Goal: Transaction & Acquisition: Purchase product/service

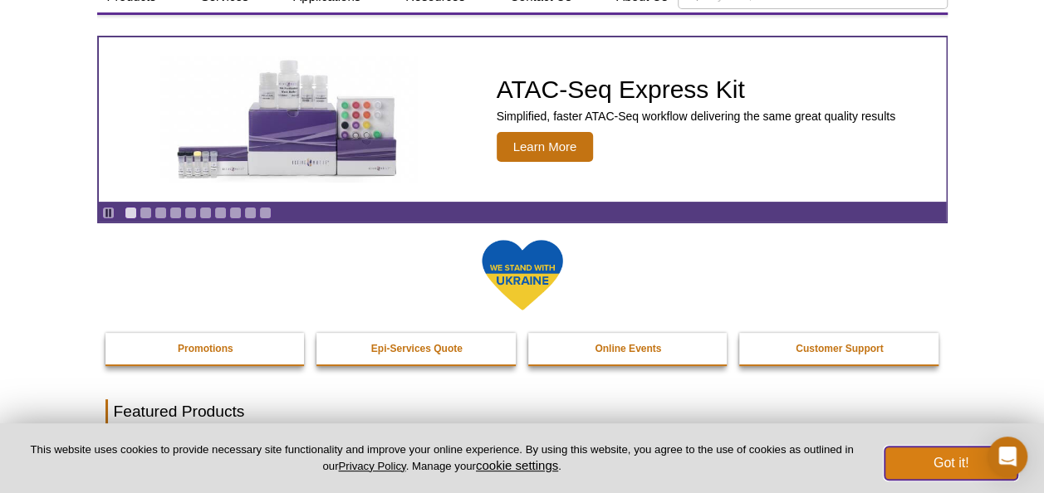
click at [953, 468] on button "Got it!" at bounding box center [950, 463] width 133 height 33
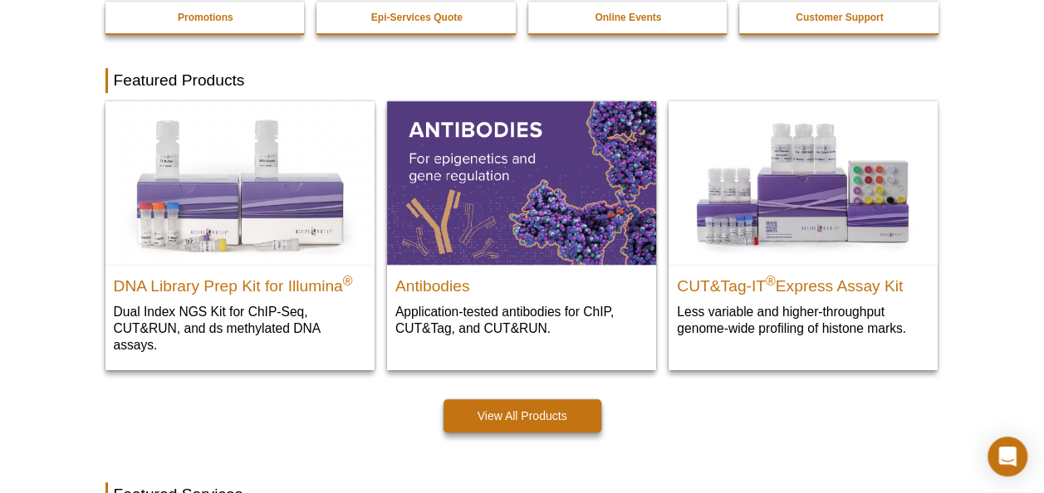
scroll to position [498, 0]
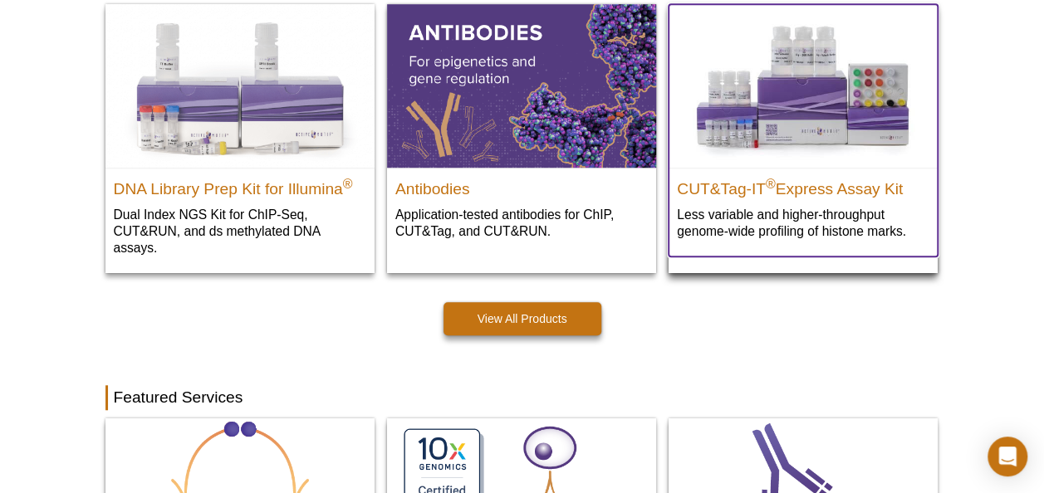
click at [784, 105] on img at bounding box center [802, 85] width 269 height 163
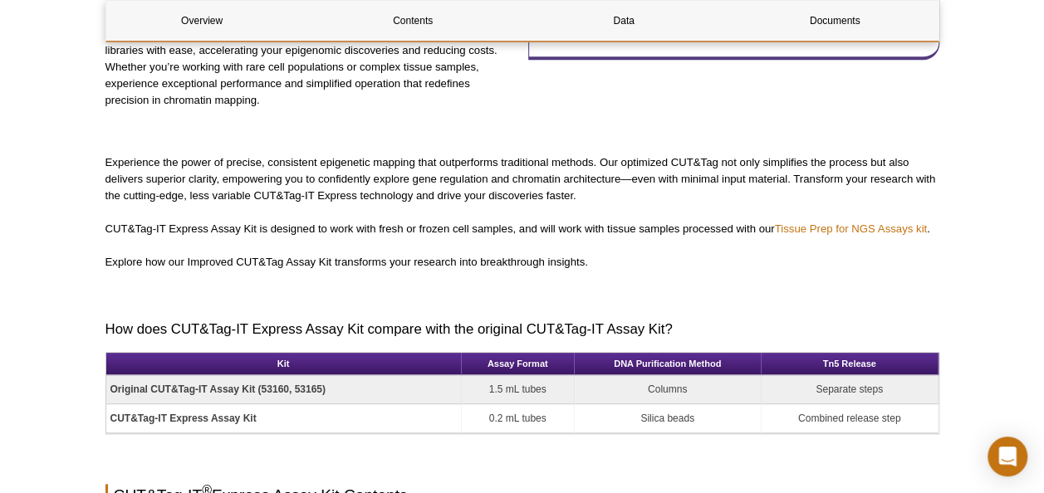
scroll to position [820, 0]
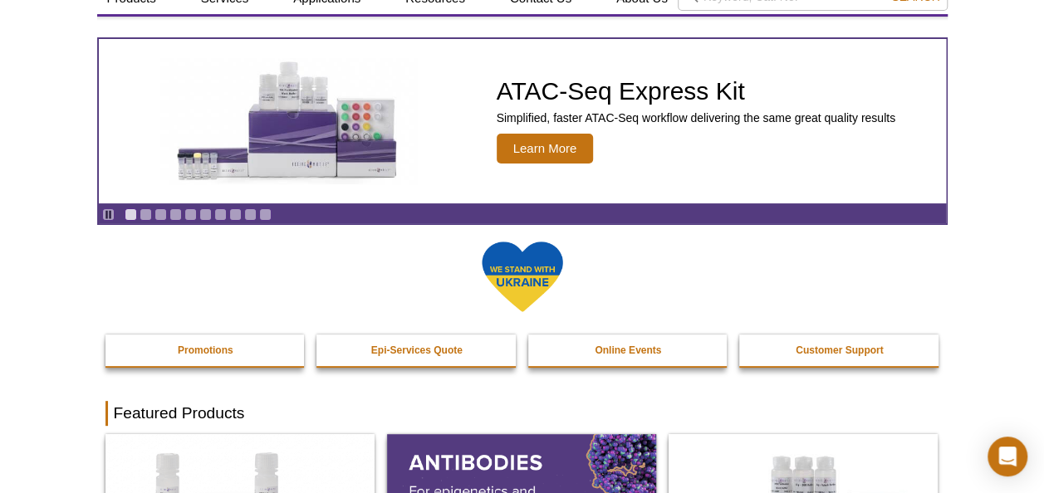
scroll to position [83, 0]
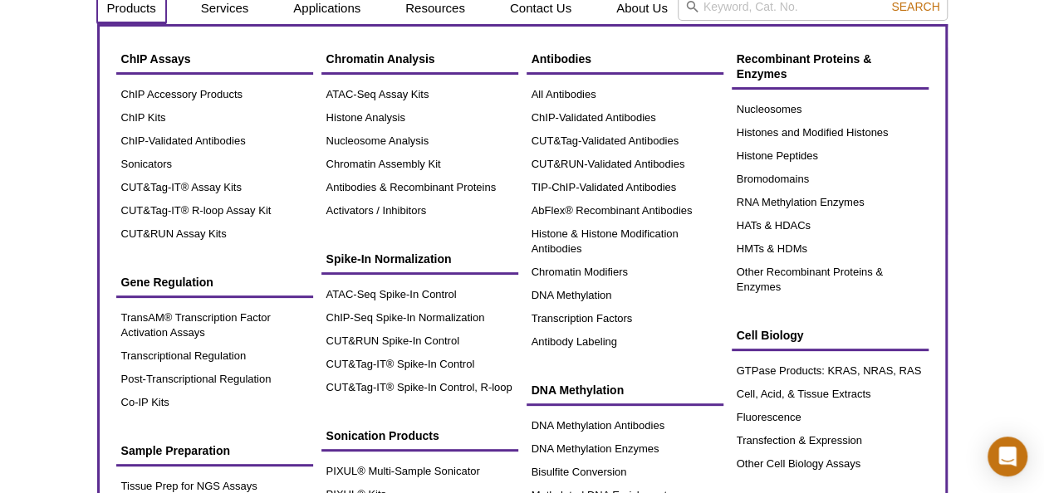
click at [140, 10] on link "Products" at bounding box center [131, 9] width 69 height 32
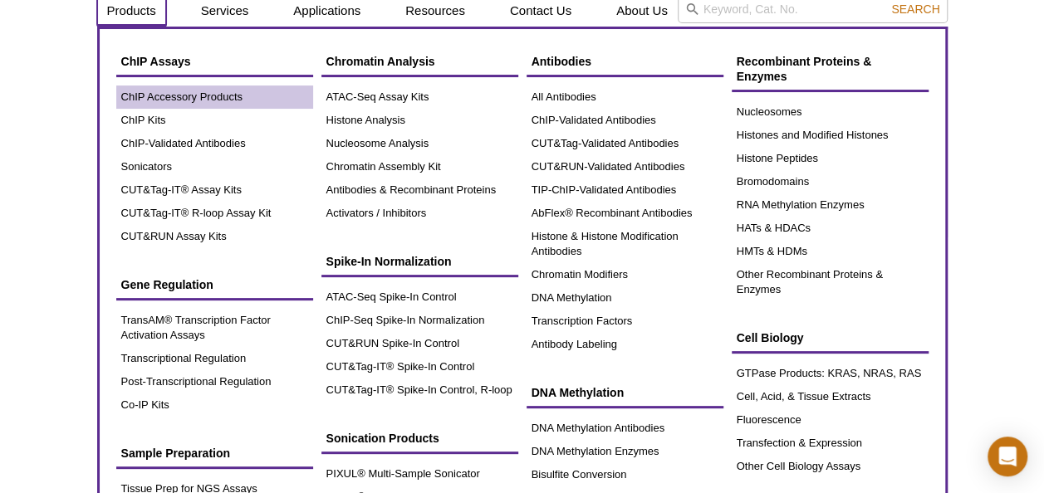
scroll to position [58, 0]
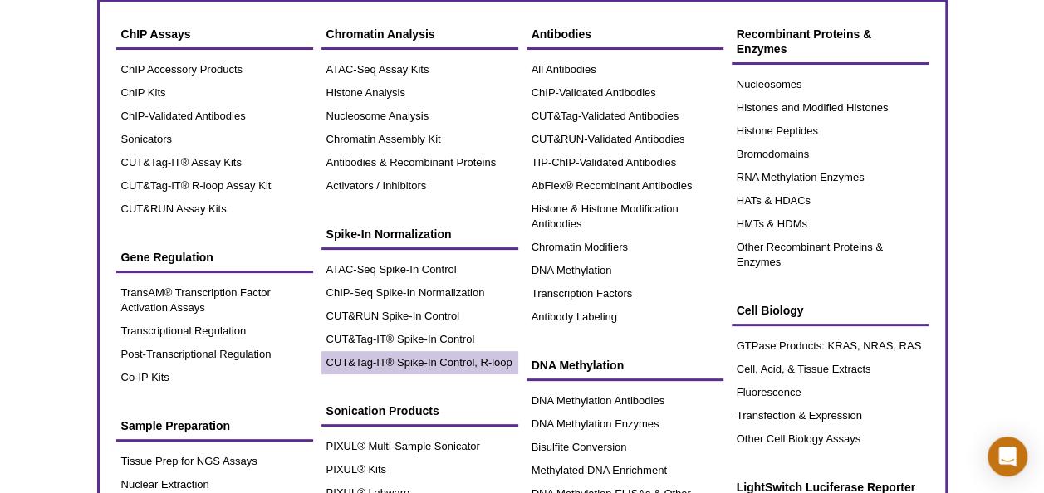
scroll to position [166, 0]
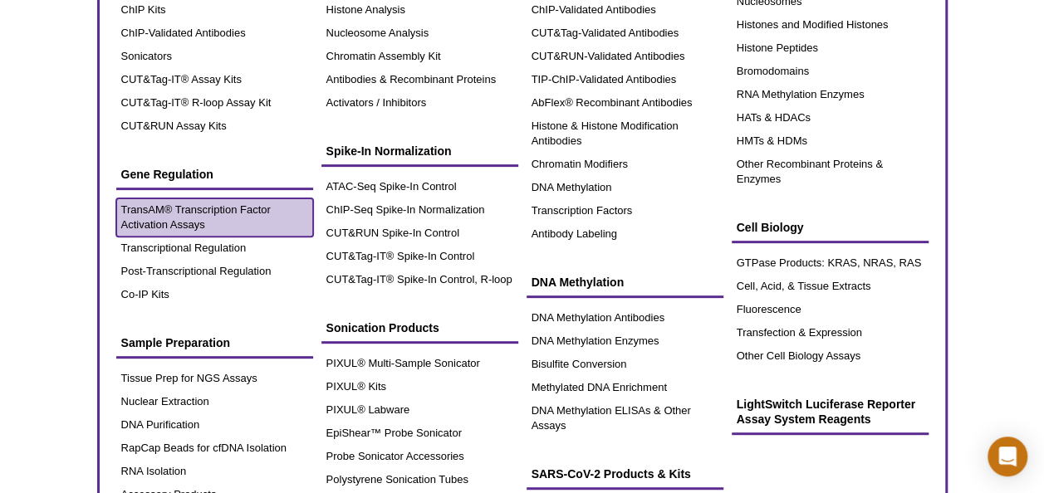
click at [242, 219] on link "TransAM® Transcription Factor Activation Assays" at bounding box center [214, 217] width 197 height 38
click at [244, 211] on link "TransAM® Transcription Factor Activation Assays" at bounding box center [214, 217] width 197 height 38
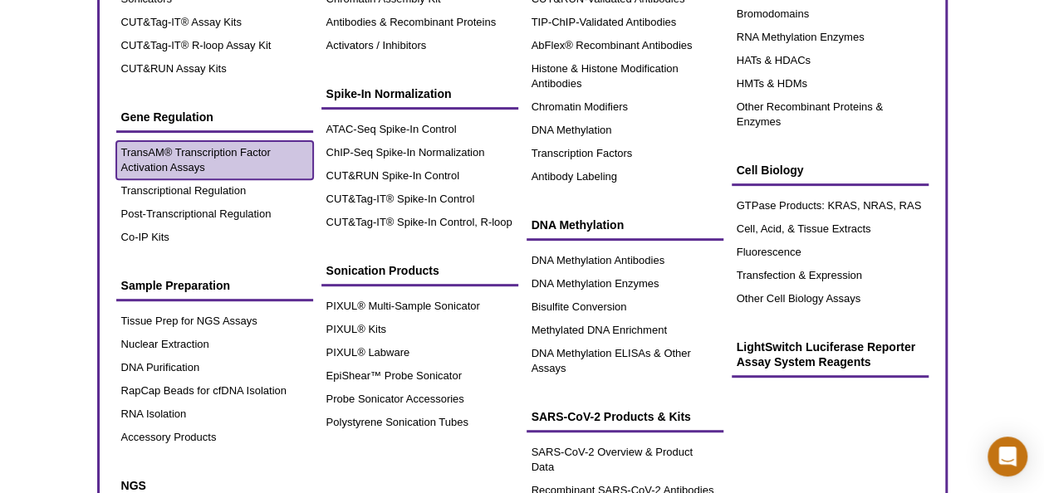
scroll to position [249, 0]
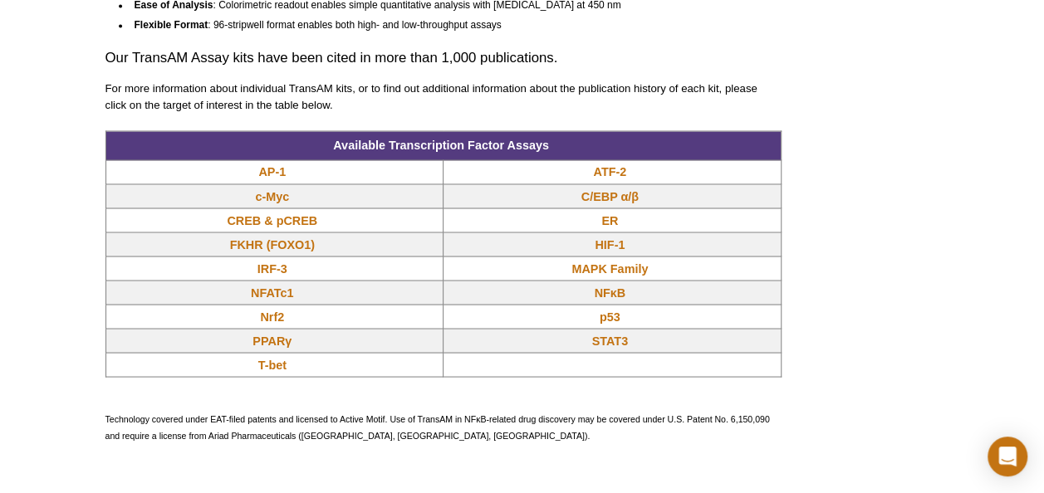
scroll to position [1412, 0]
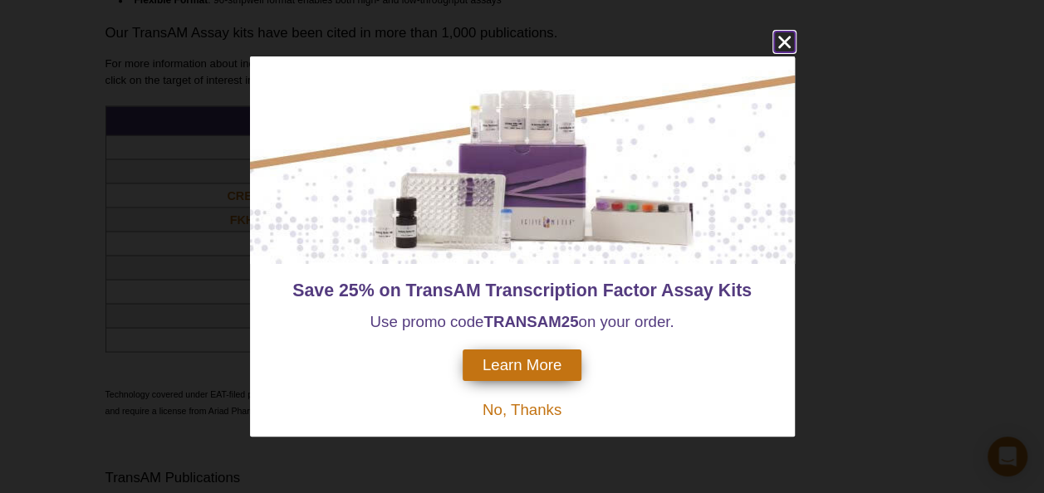
click at [785, 43] on icon "close" at bounding box center [783, 42] width 12 height 12
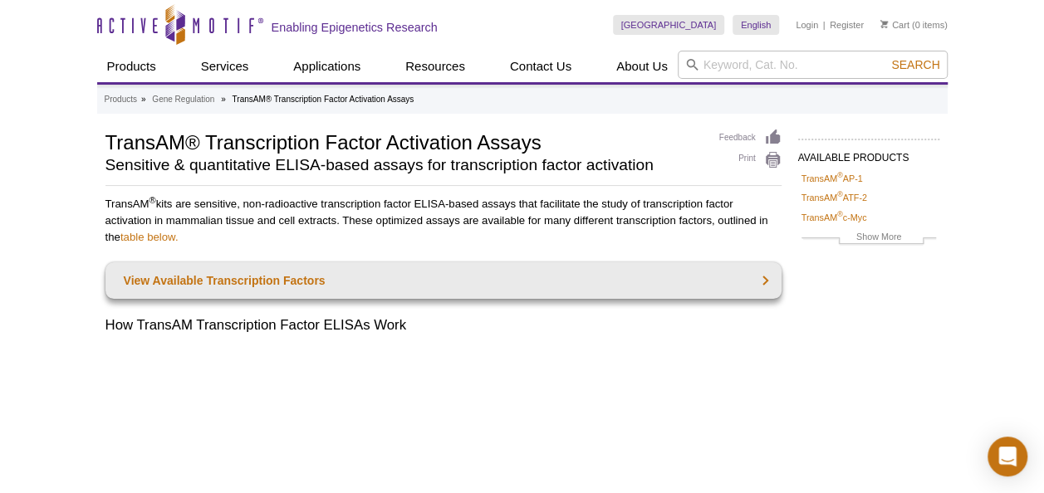
scroll to position [83, 0]
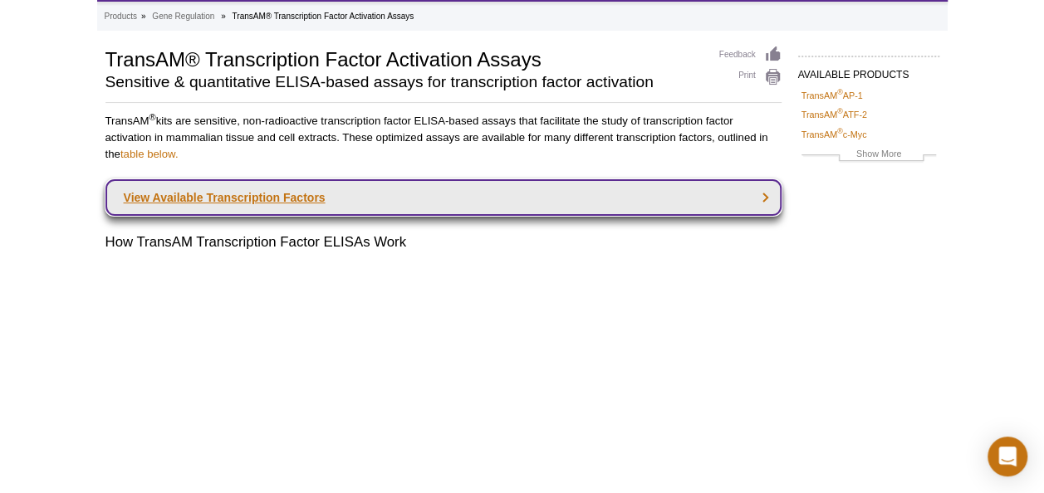
click at [246, 199] on link "View Available Transcription Factors" at bounding box center [443, 197] width 676 height 37
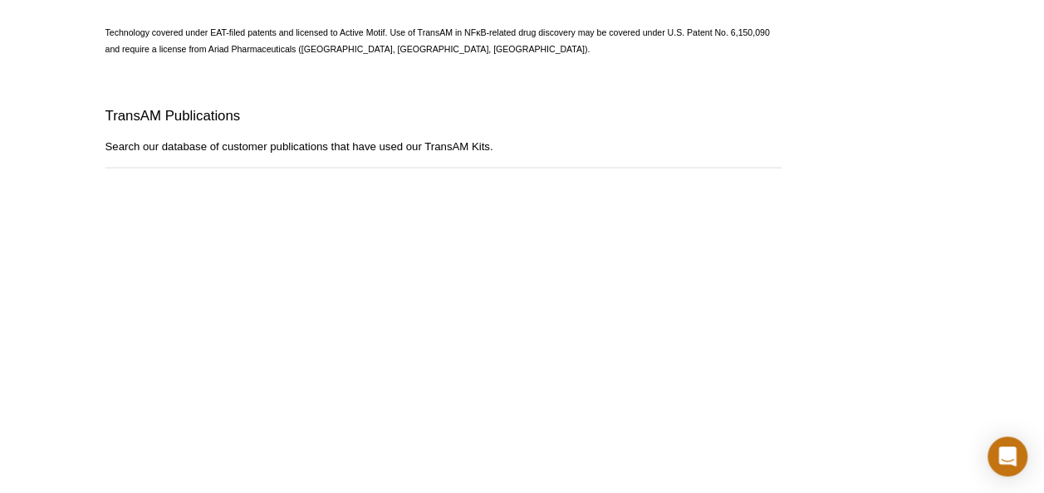
scroll to position [1358, 0]
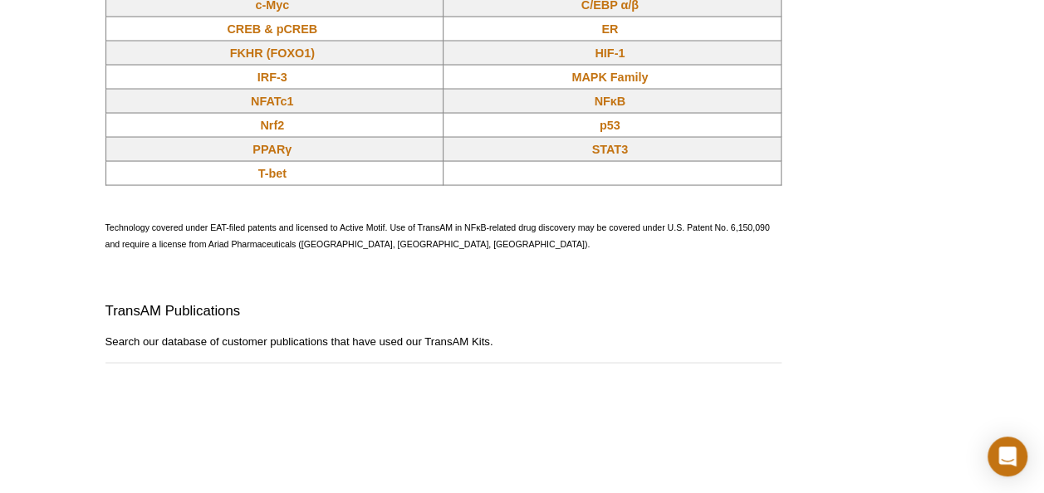
scroll to position [1993, 0]
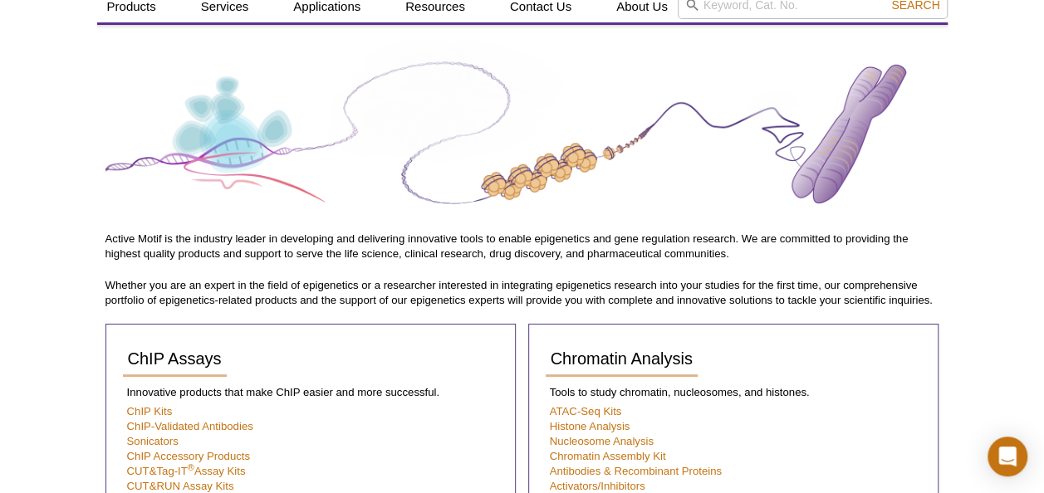
scroll to position [166, 0]
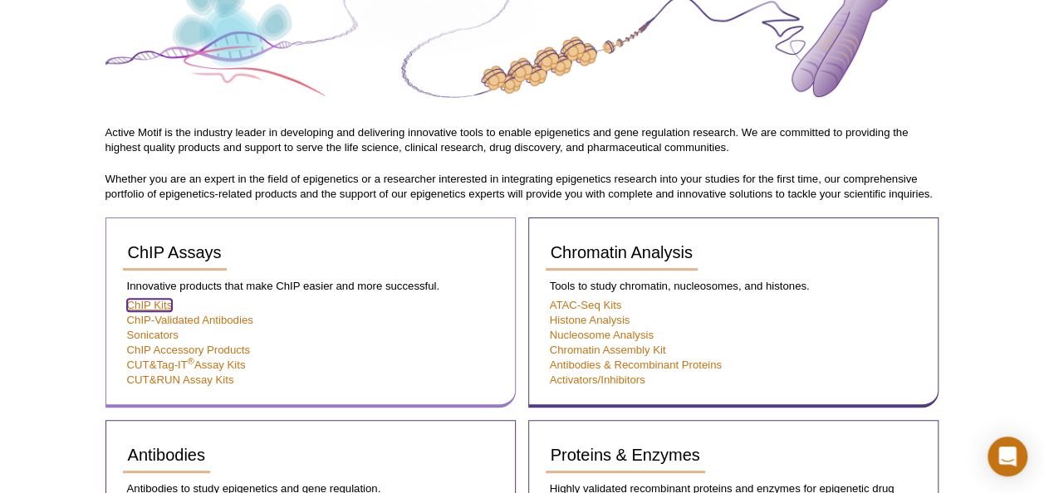
click at [159, 300] on link "ChIP Kits" at bounding box center [150, 305] width 46 height 12
click at [179, 352] on link "ChIP Accessory Products" at bounding box center [189, 350] width 124 height 12
click at [211, 351] on link "ChIP Accessory Products" at bounding box center [189, 350] width 124 height 12
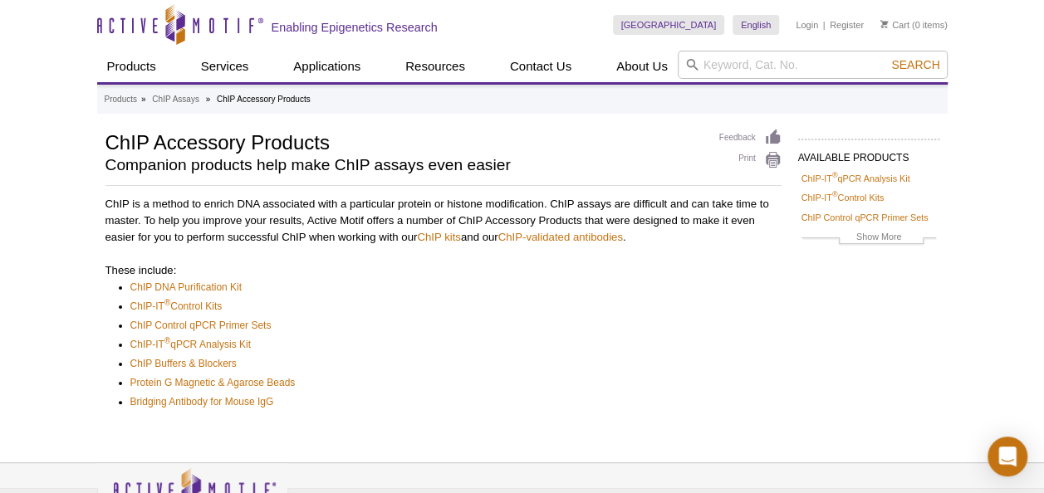
scroll to position [114, 0]
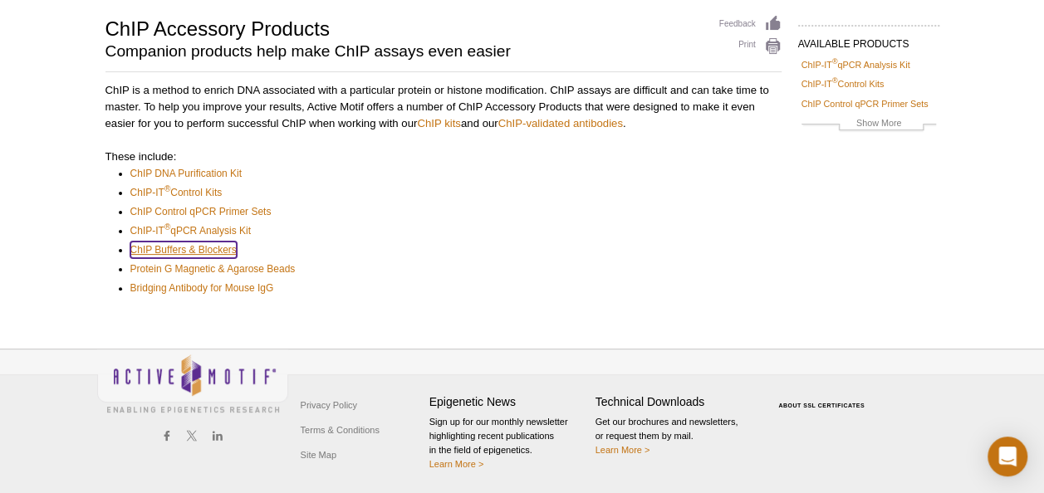
click at [199, 248] on link "ChIP Buffers & Blockers" at bounding box center [183, 250] width 106 height 17
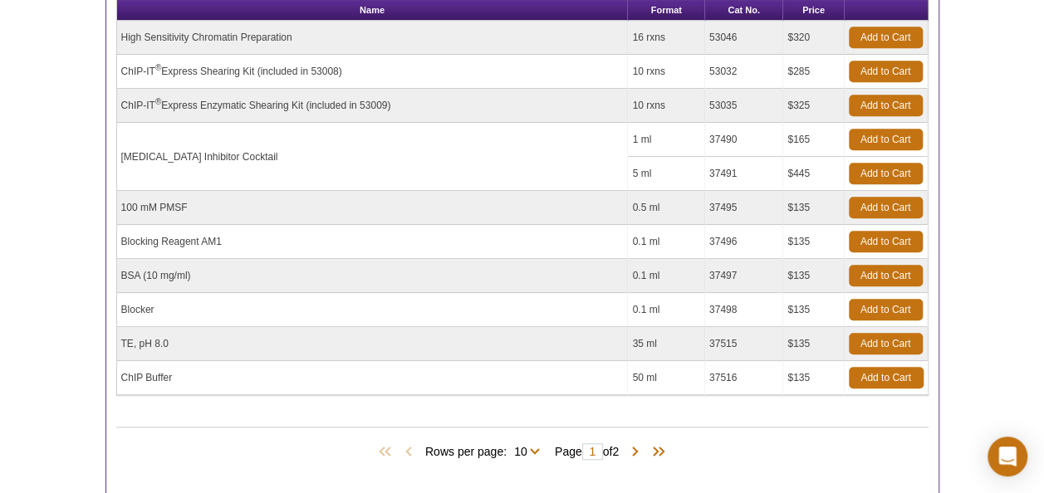
scroll to position [415, 0]
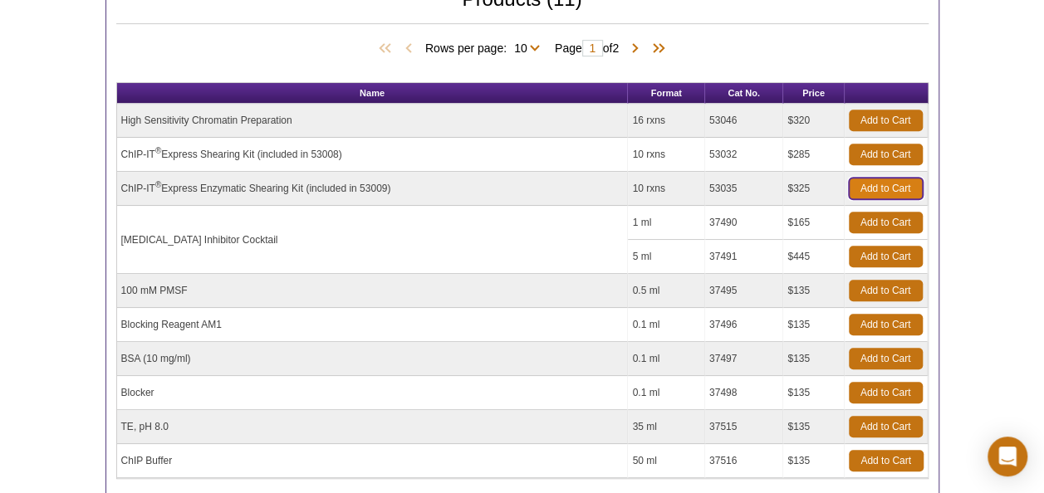
click at [890, 191] on link "Add to Cart" at bounding box center [886, 189] width 74 height 22
click at [901, 183] on link "Add to Cart" at bounding box center [886, 189] width 74 height 22
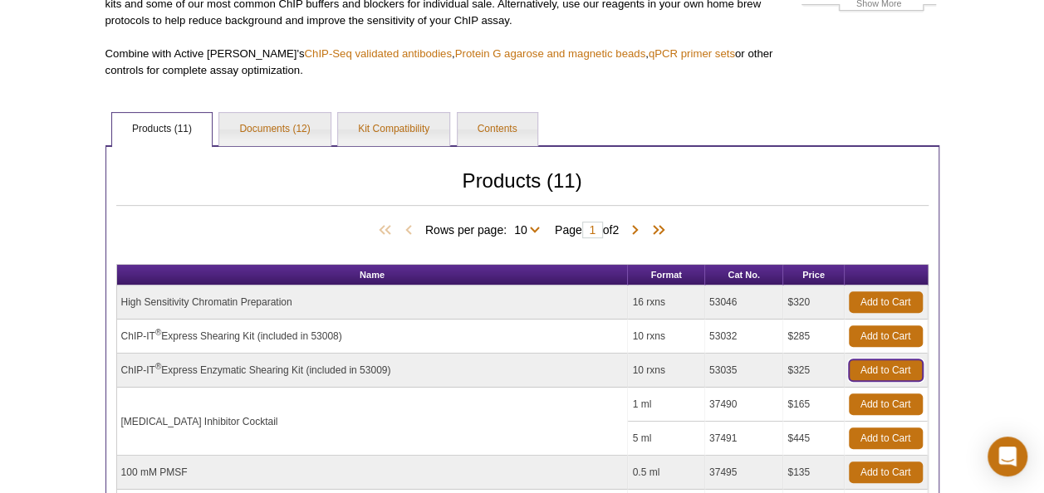
scroll to position [83, 0]
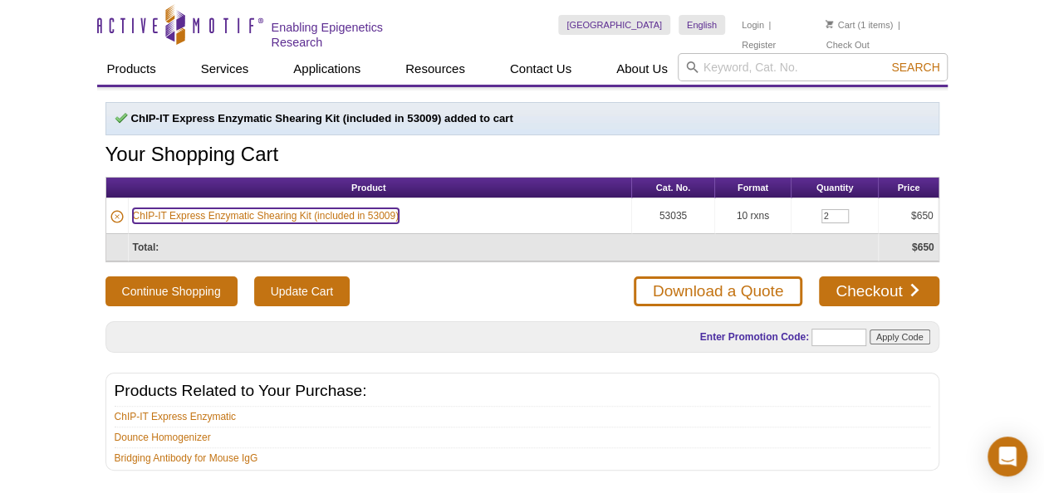
click at [335, 208] on link "ChIP-IT Express Enzymatic Shearing Kit (included in 53009)" at bounding box center [266, 215] width 267 height 15
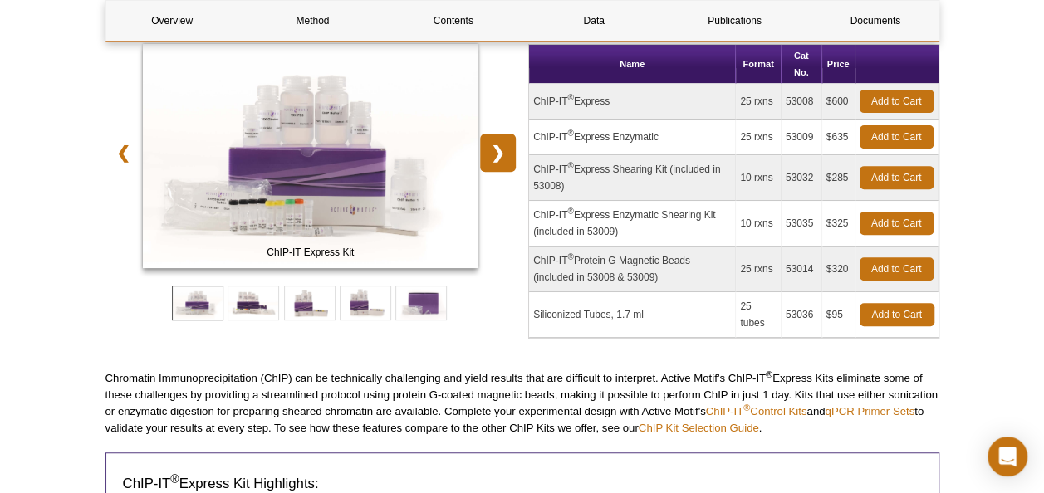
scroll to position [249, 0]
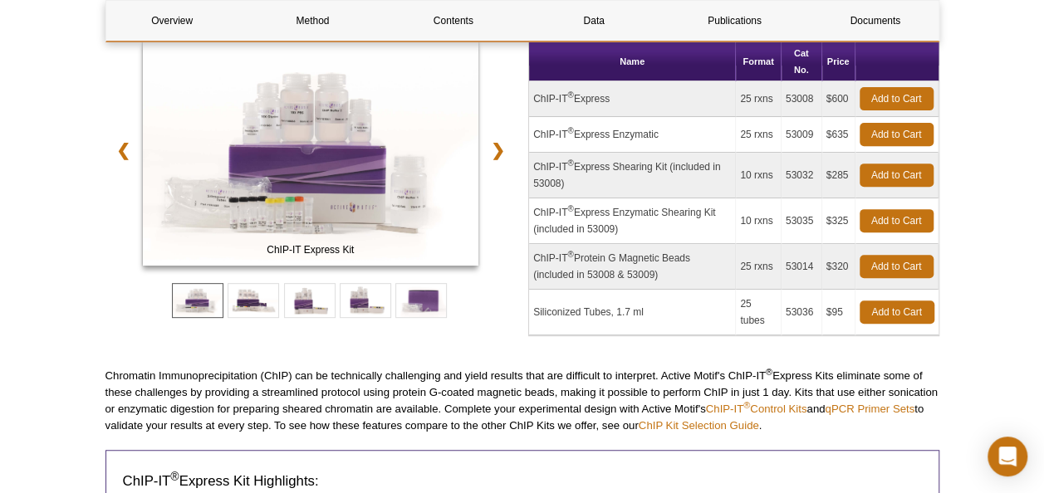
drag, startPoint x: 626, startPoint y: 227, endPoint x: 531, endPoint y: 204, distance: 97.3
click at [531, 204] on td "ChIP-IT ® Express Enzymatic Shearing Kit (included in 53009)" at bounding box center [632, 221] width 207 height 46
drag, startPoint x: 531, startPoint y: 204, endPoint x: 568, endPoint y: 226, distance: 42.4
copy td "ChIP-IT ® Express Enzymatic Shearing Kit (included in 53009)"
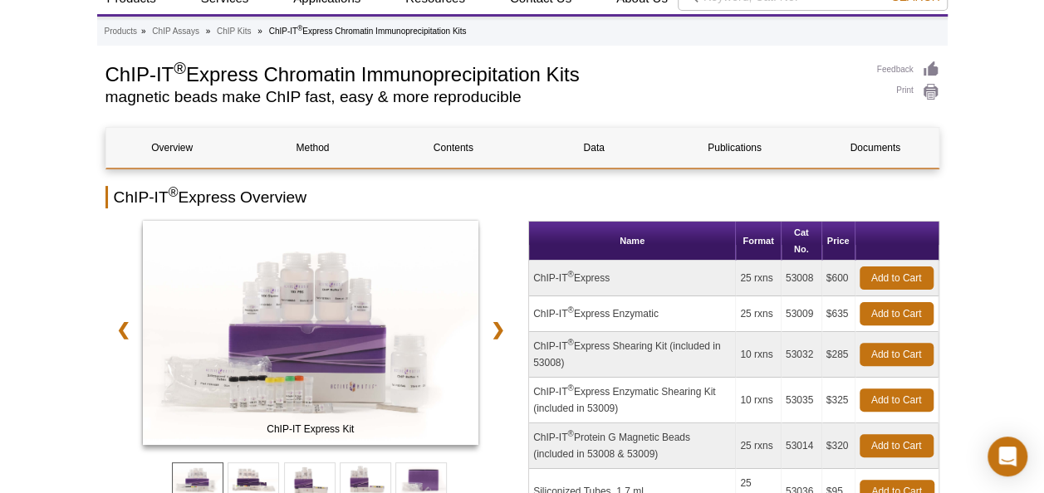
scroll to position [0, 0]
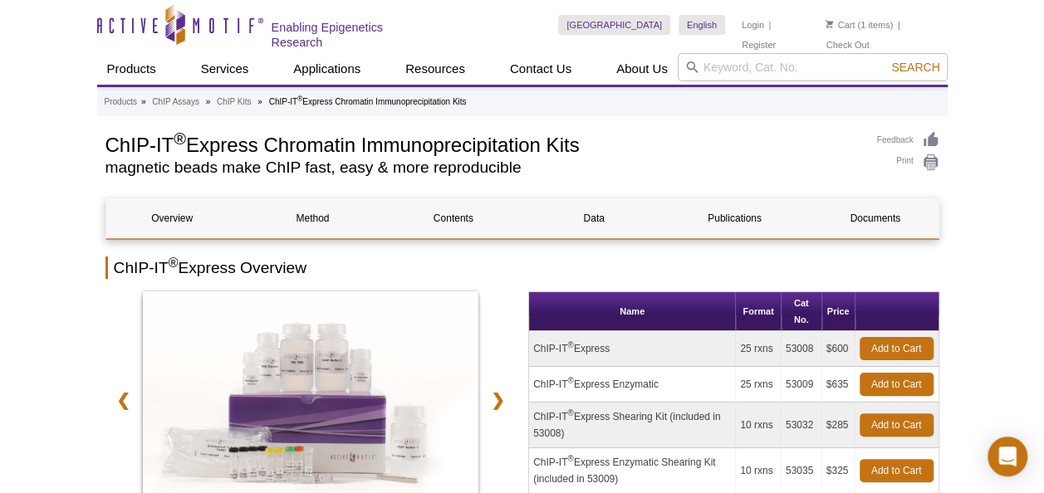
drag, startPoint x: 766, startPoint y: 121, endPoint x: 724, endPoint y: 120, distance: 42.4
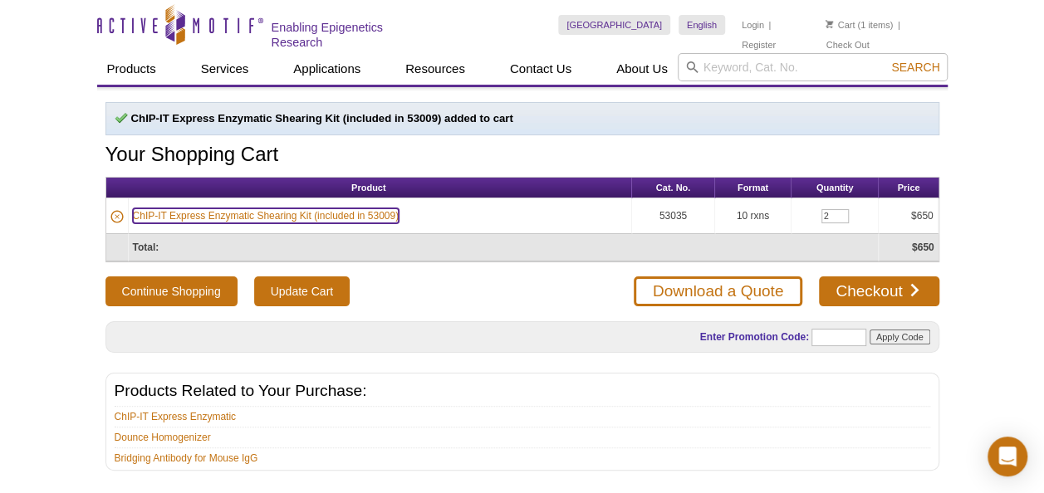
click at [279, 209] on link "ChIP-IT Express Enzymatic Shearing Kit (included in 53009)" at bounding box center [266, 215] width 267 height 15
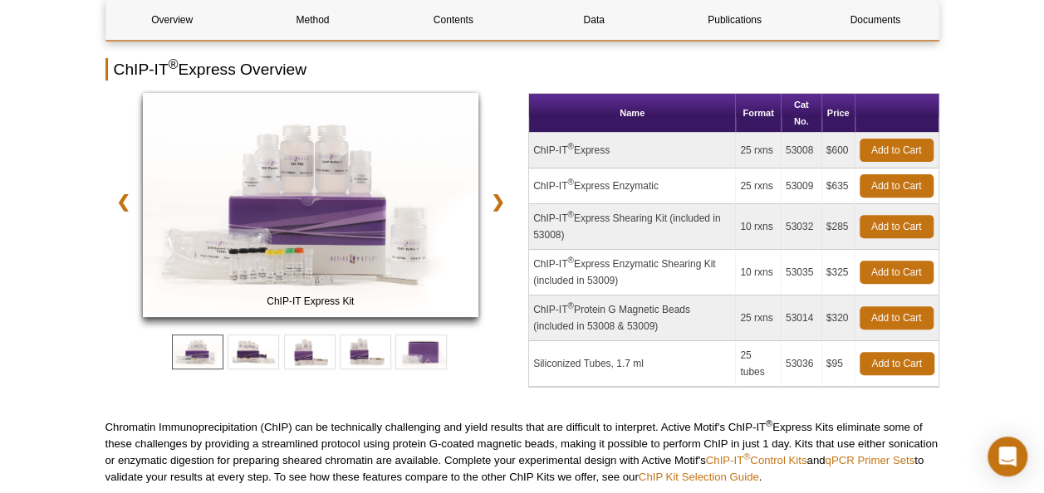
scroll to position [249, 0]
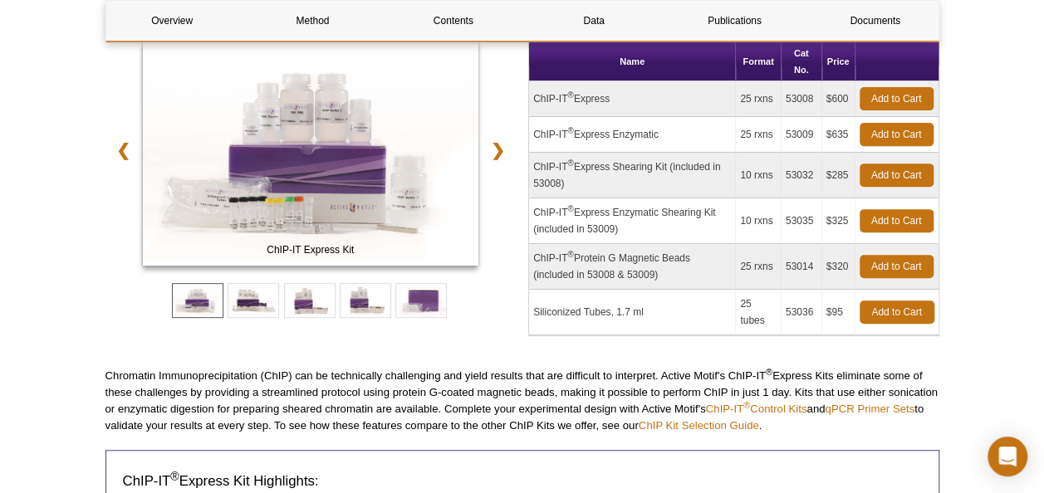
drag, startPoint x: 786, startPoint y: 218, endPoint x: 819, endPoint y: 211, distance: 33.1
click at [819, 211] on td "53035" at bounding box center [801, 221] width 41 height 46
drag, startPoint x: 819, startPoint y: 211, endPoint x: 789, endPoint y: 219, distance: 31.0
copy td "53035"
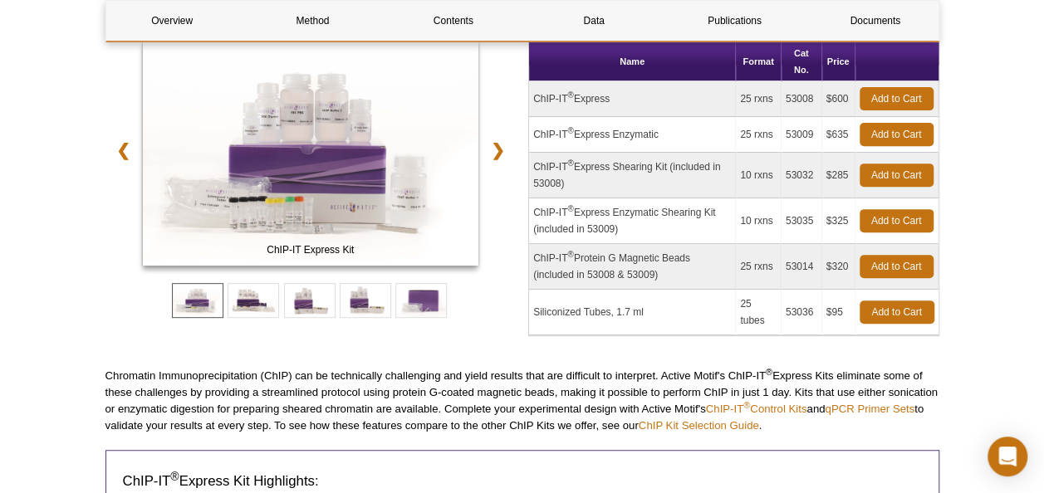
copy td "53035"
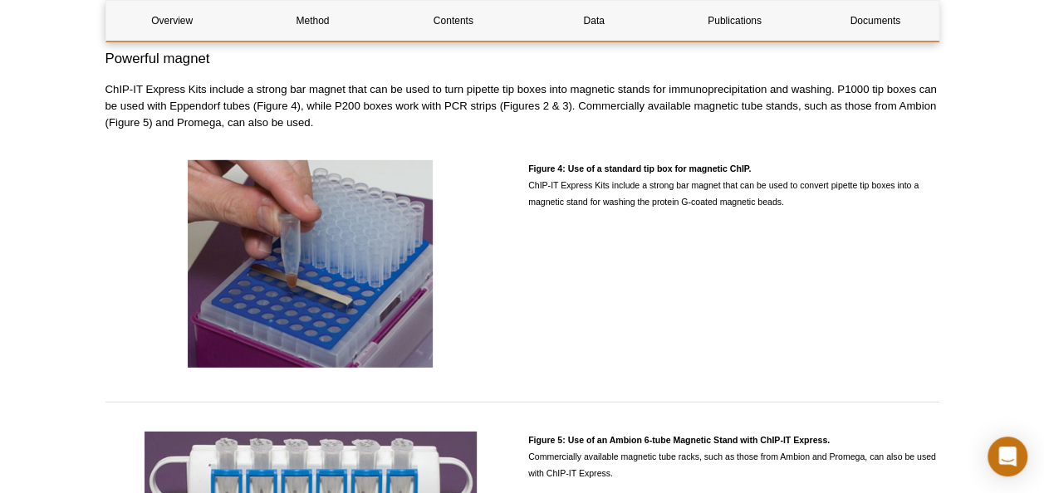
scroll to position [0, 0]
